Goal: Transaction & Acquisition: Purchase product/service

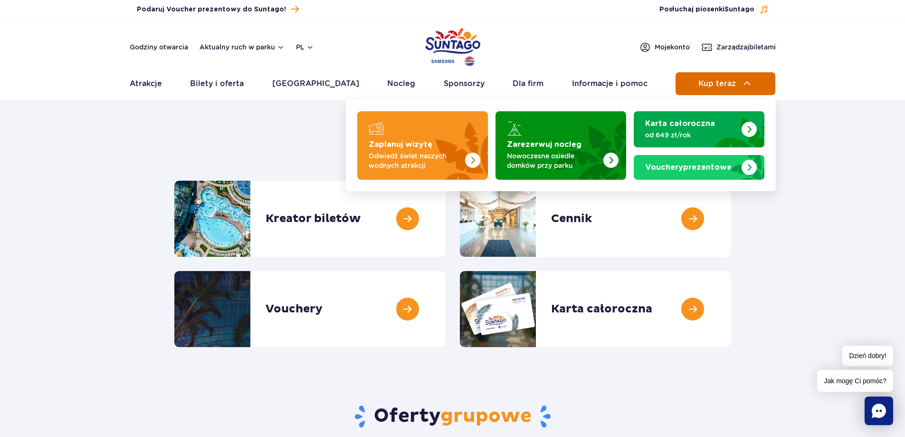
click at [703, 84] on span "Kup teraz" at bounding box center [717, 83] width 38 height 9
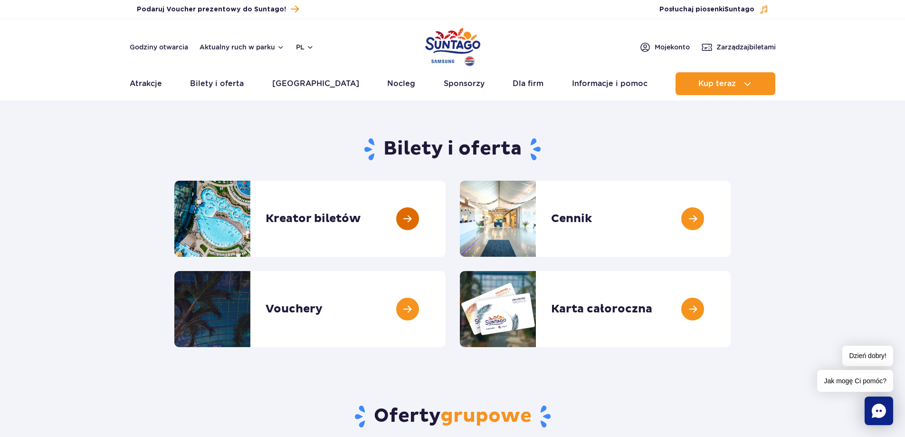
click at [446, 212] on link at bounding box center [446, 219] width 0 height 76
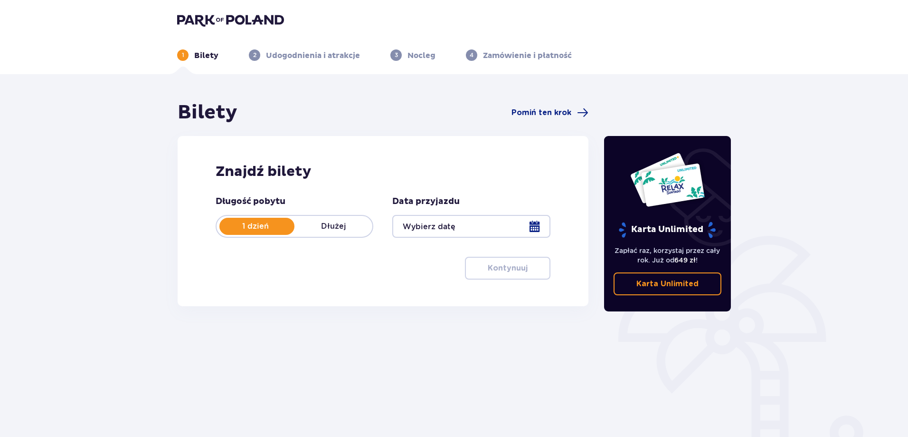
click at [357, 228] on p "Dłużej" at bounding box center [334, 226] width 78 height 10
click at [525, 228] on div at bounding box center [471, 226] width 158 height 23
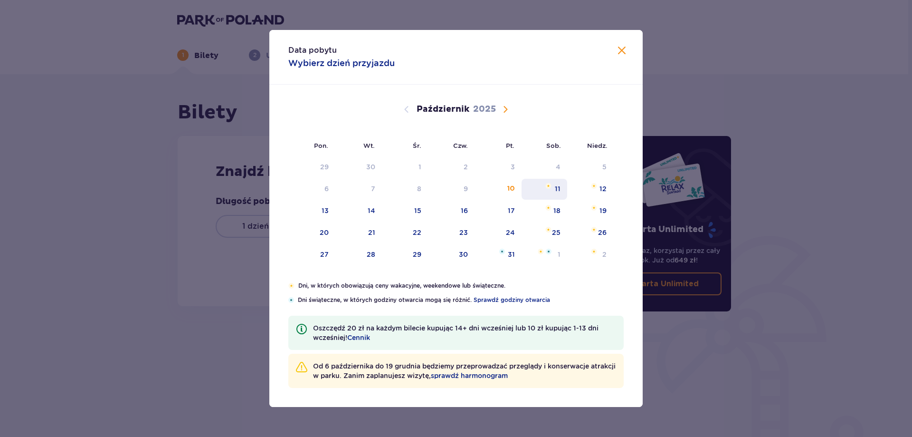
click at [552, 189] on div "11" at bounding box center [545, 189] width 46 height 21
click at [601, 188] on div "12" at bounding box center [602, 189] width 7 height 10
type input "11.10.25 - 12.10.25"
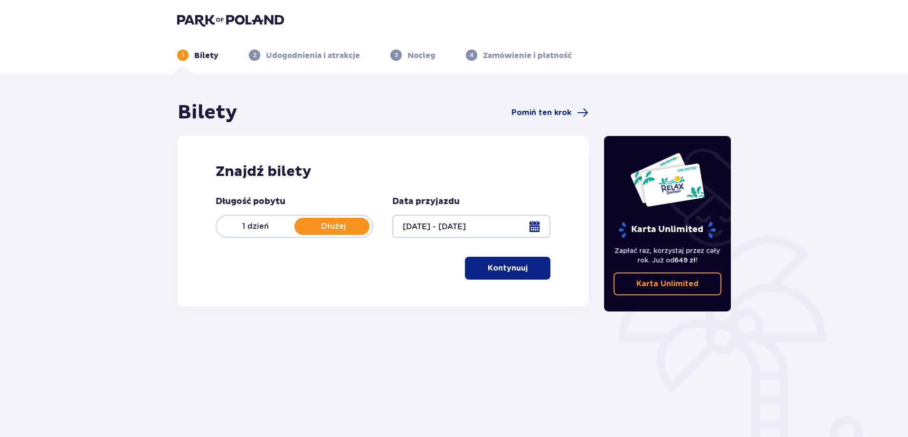
click at [504, 266] on p "Kontynuuj" at bounding box center [508, 268] width 40 height 10
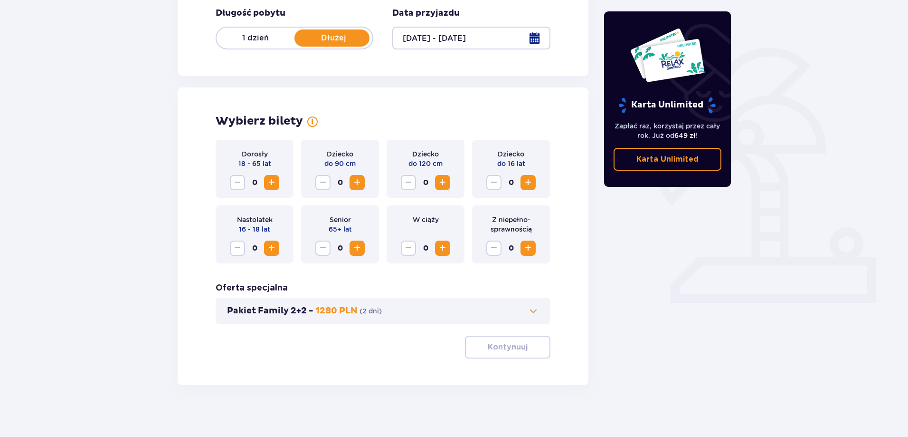
scroll to position [193, 0]
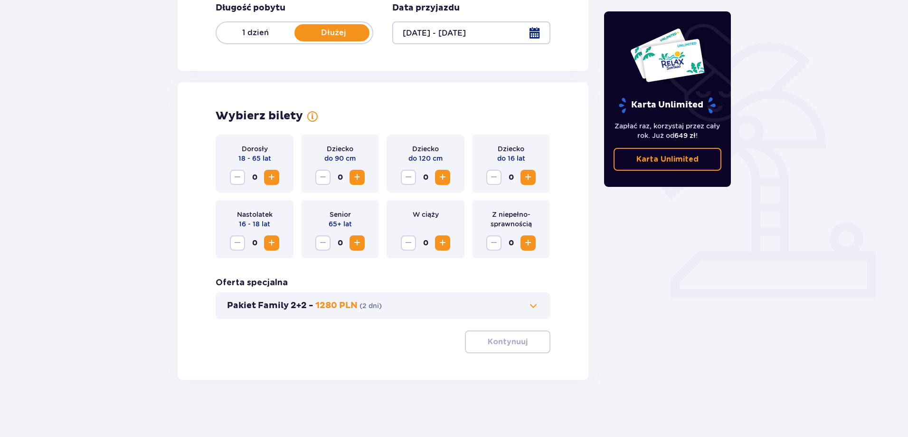
click at [525, 182] on span "Zwiększ" at bounding box center [528, 176] width 11 height 11
click at [521, 338] on button "Kontynuuj" at bounding box center [508, 341] width 86 height 23
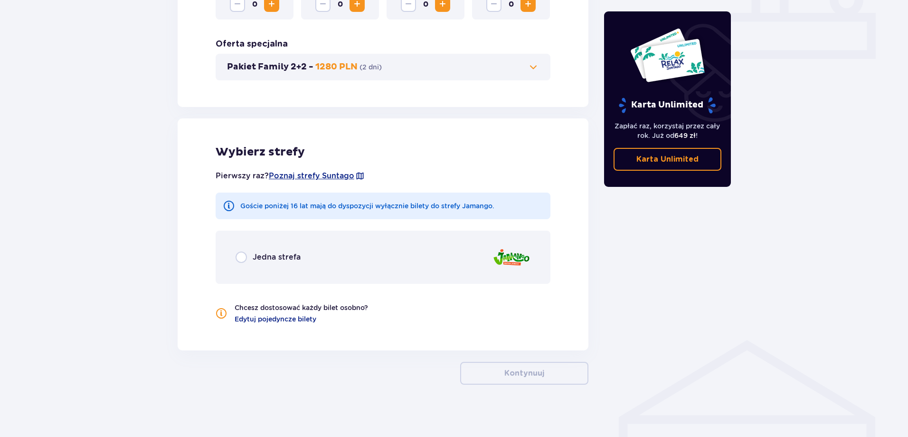
scroll to position [437, 0]
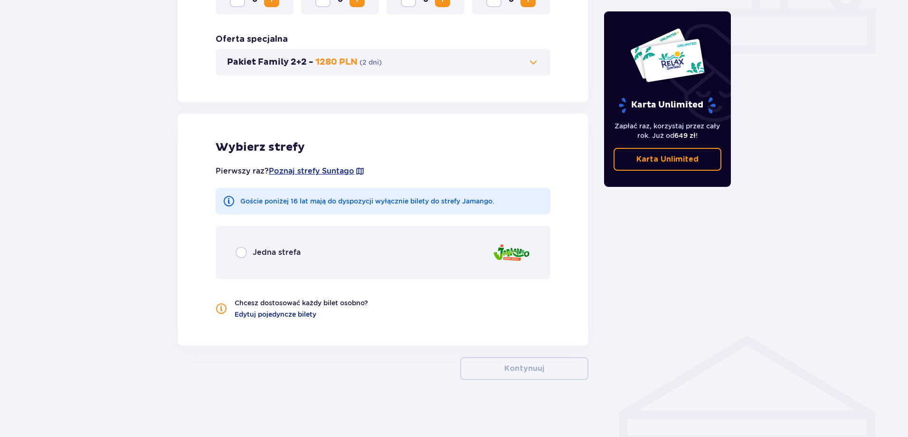
click at [246, 250] on input "radio" at bounding box center [241, 252] width 11 height 11
radio input "true"
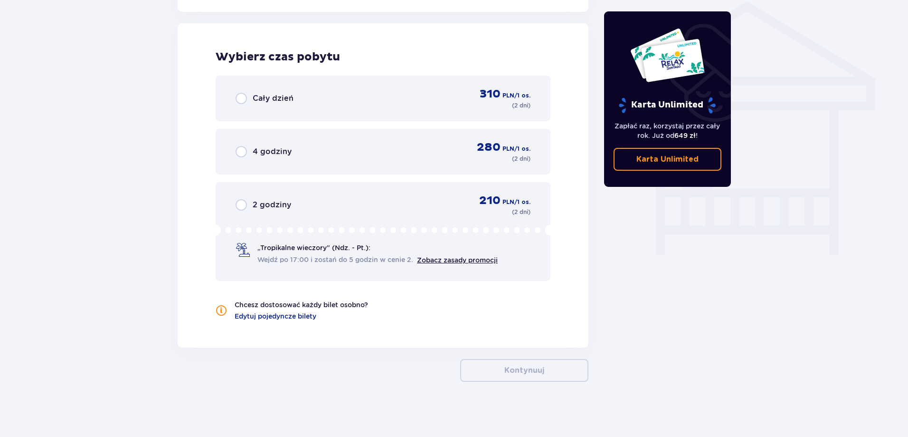
scroll to position [770, 0]
click at [239, 96] on input "radio" at bounding box center [241, 97] width 11 height 11
radio input "true"
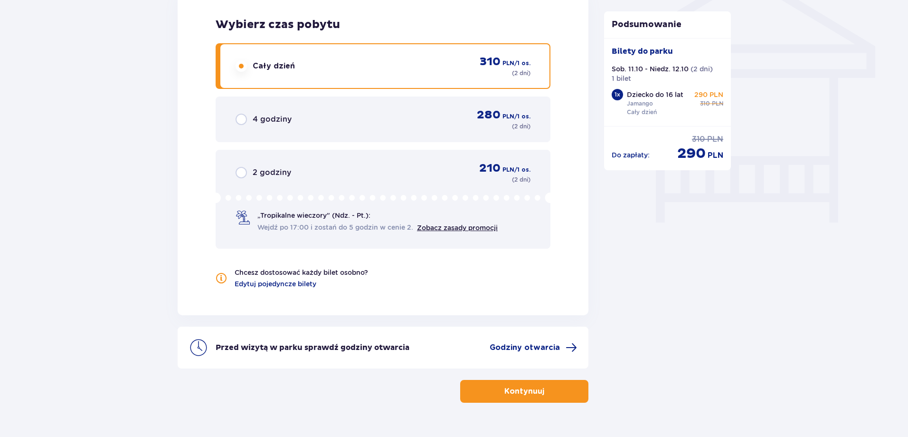
scroll to position [825, 0]
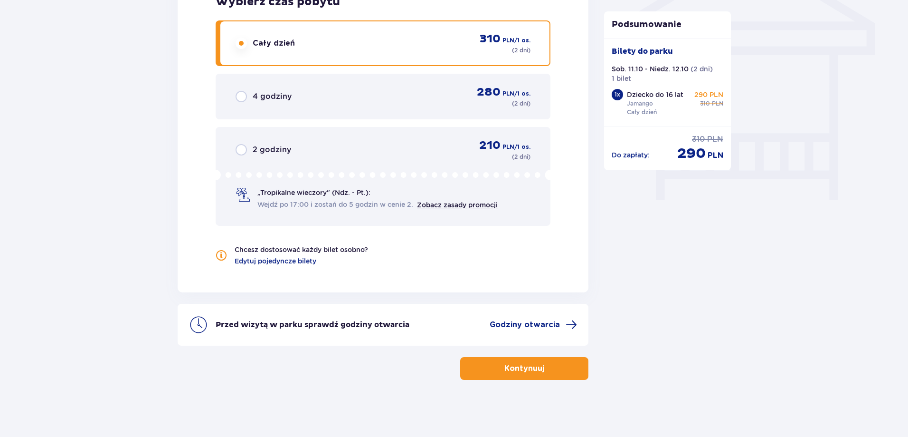
click at [558, 370] on button "Kontynuuj" at bounding box center [524, 368] width 128 height 23
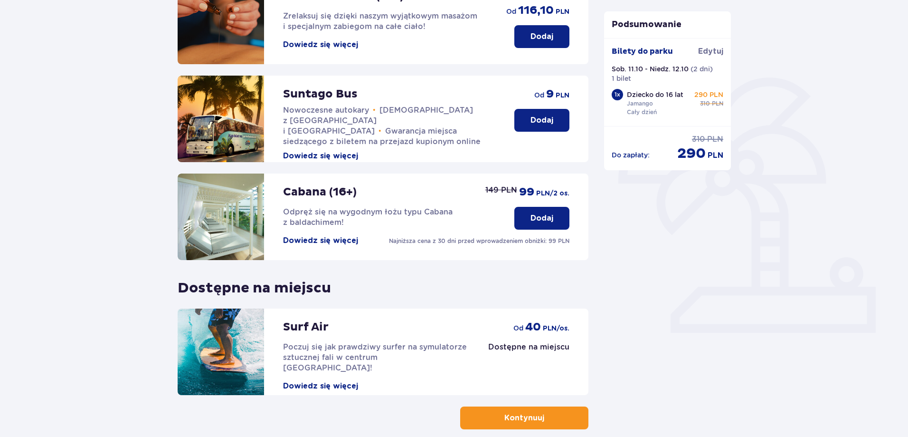
scroll to position [208, 0]
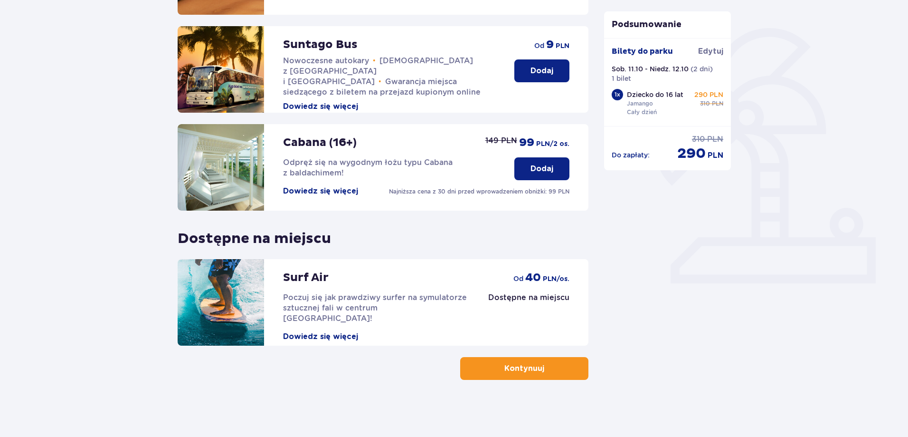
click at [543, 368] on span "button" at bounding box center [546, 367] width 11 height 11
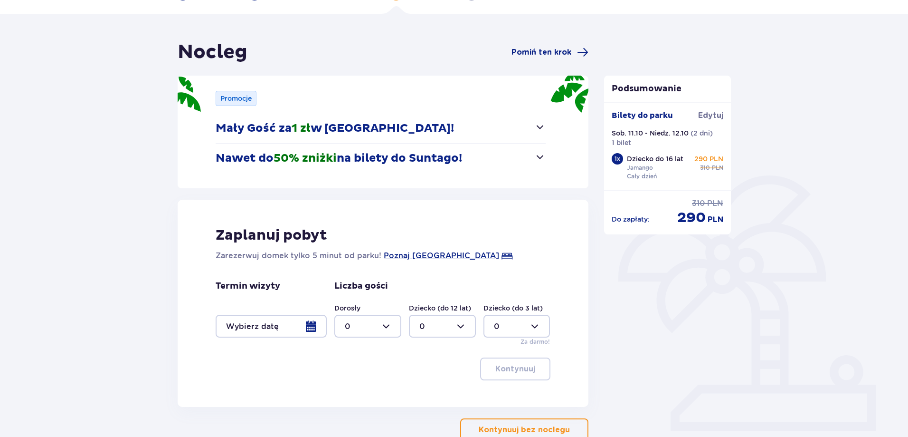
scroll to position [122, 0]
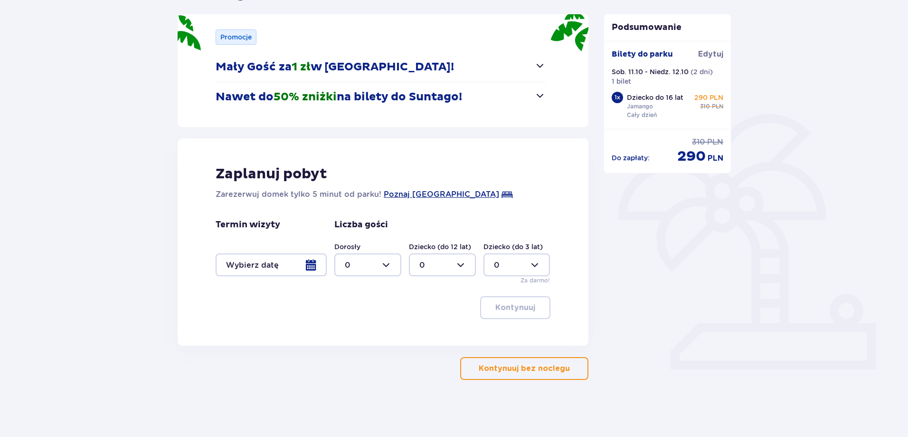
click at [567, 363] on span "button" at bounding box center [571, 367] width 11 height 11
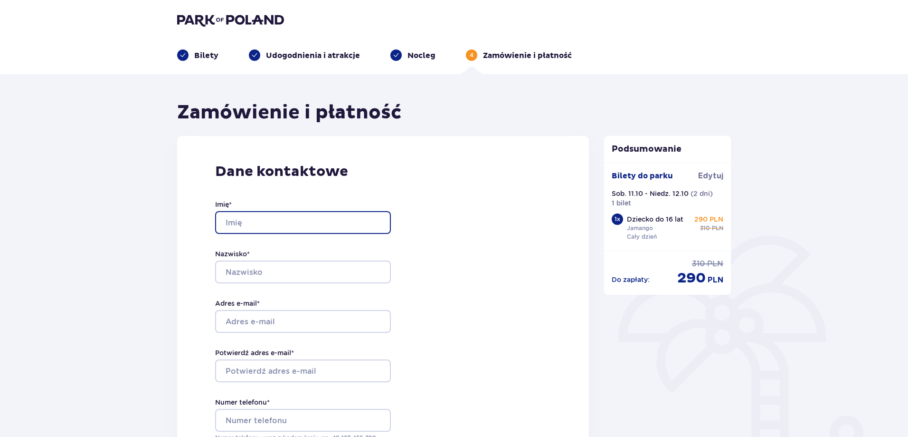
click at [374, 223] on input "Imię *" at bounding box center [303, 222] width 176 height 23
type input "Marcin"
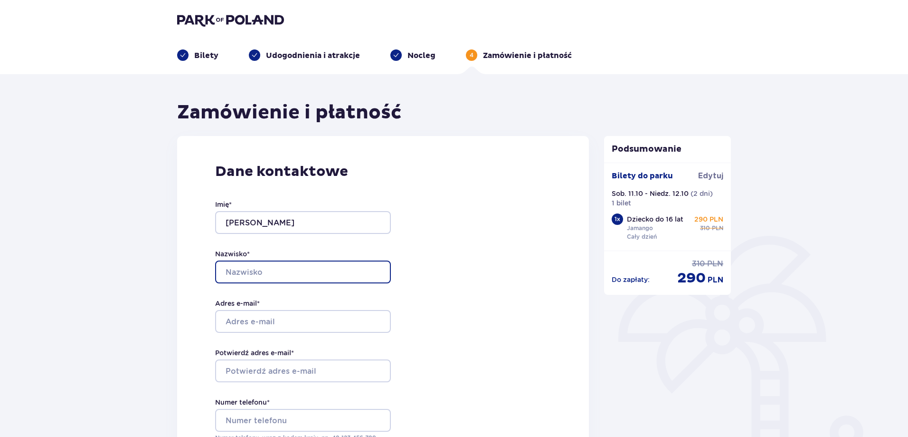
click at [251, 273] on input "Nazwisko *" at bounding box center [303, 271] width 176 height 23
type input "Bartkiewicz"
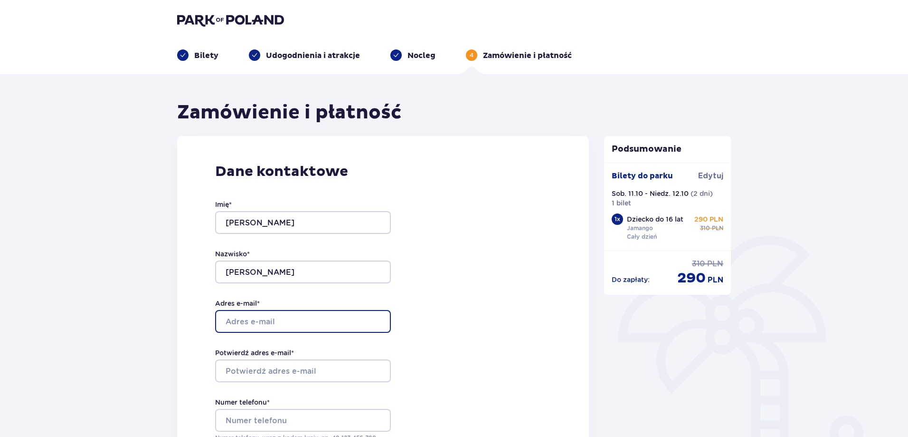
click at [258, 322] on input "Adres e-mail *" at bounding box center [303, 321] width 176 height 23
type input "bmbbudownictwo@wp.pl"
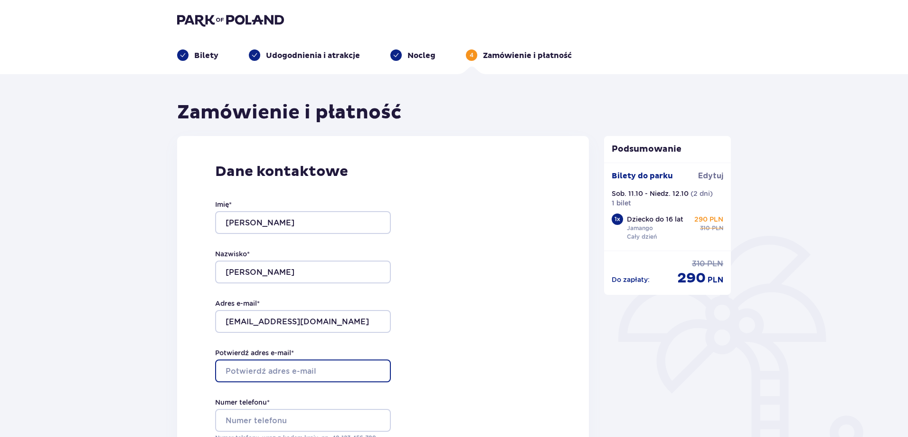
click at [284, 371] on input "Potwierdź adres e-mail *" at bounding box center [303, 370] width 176 height 23
type input "bmbbudownictwo@wp.pl"
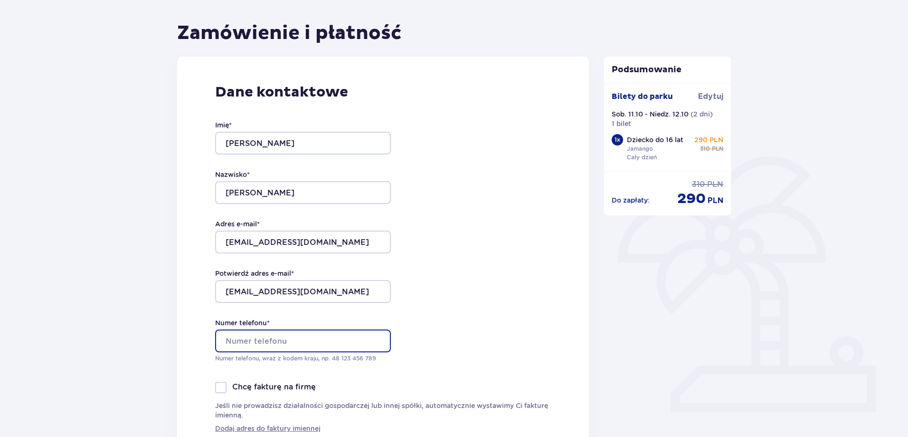
click at [297, 350] on input "Numer telefonu *" at bounding box center [303, 340] width 176 height 23
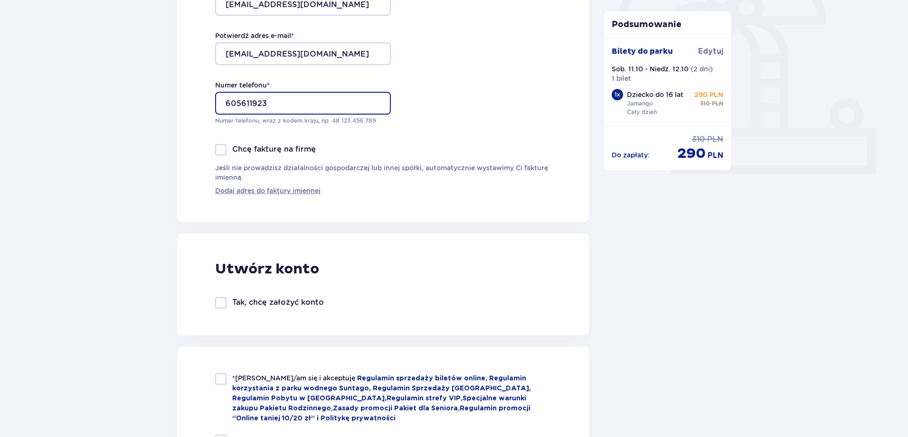
scroll to position [396, 0]
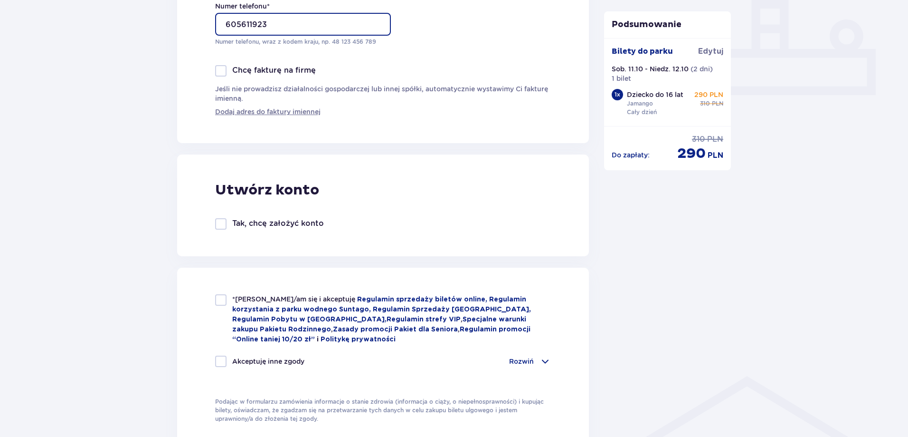
type input "605611923"
click at [224, 301] on div at bounding box center [220, 299] width 11 height 11
checkbox input "true"
click at [222, 355] on div at bounding box center [220, 360] width 11 height 11
checkbox input "true"
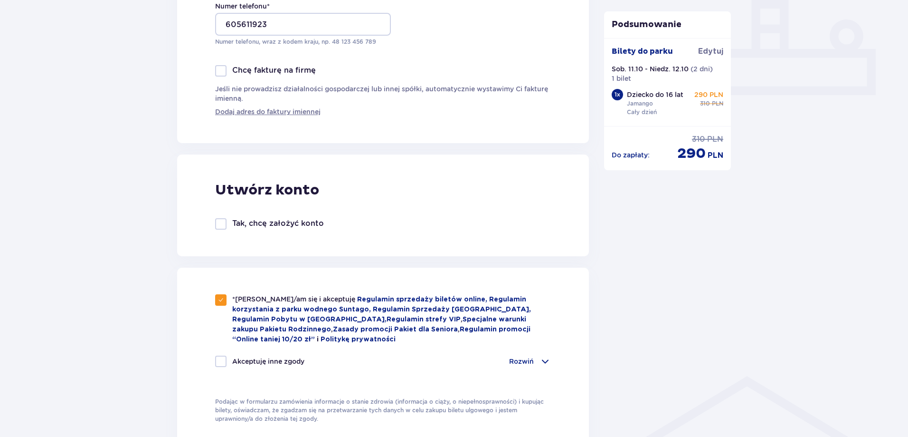
checkbox input "true"
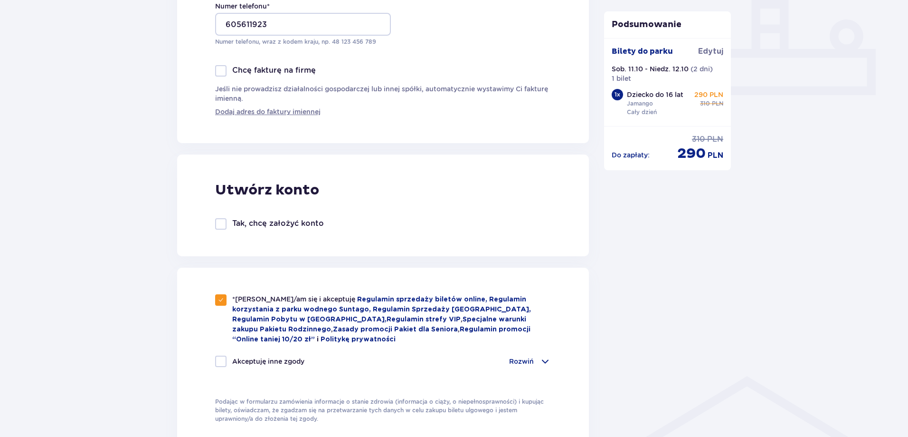
checkbox input "true"
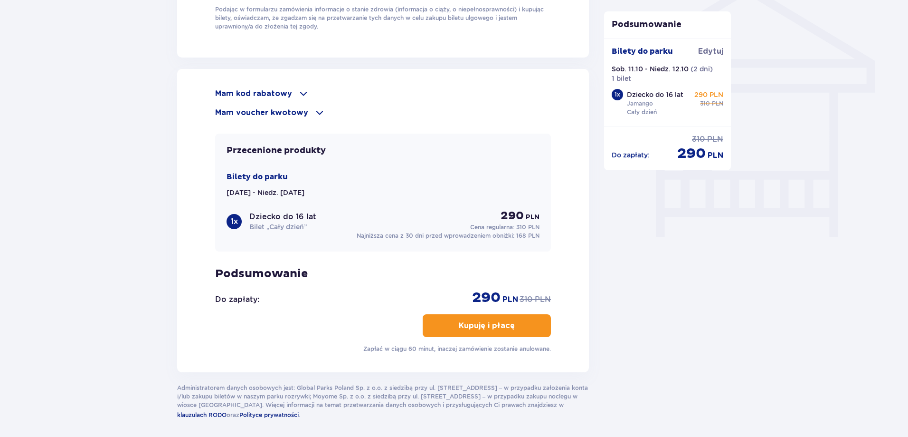
scroll to position [792, 0]
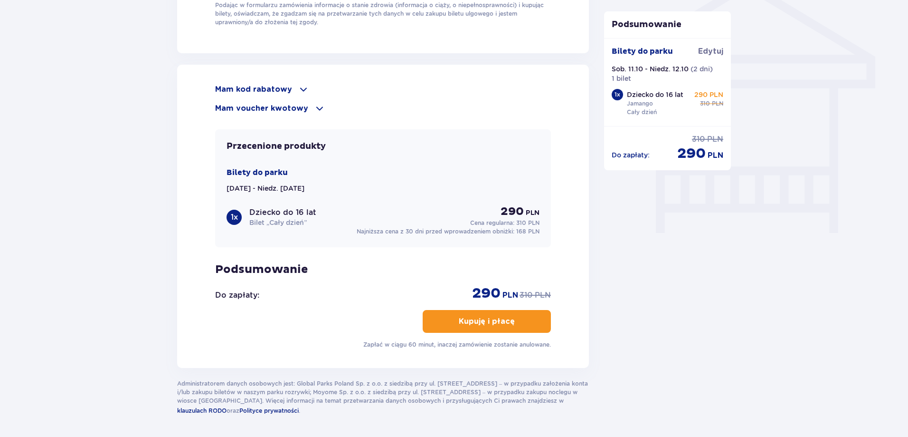
click at [435, 326] on button "Kupuję i płacę" at bounding box center [487, 321] width 128 height 23
